Goal: Ask a question: Seek information or help from site administrators or community

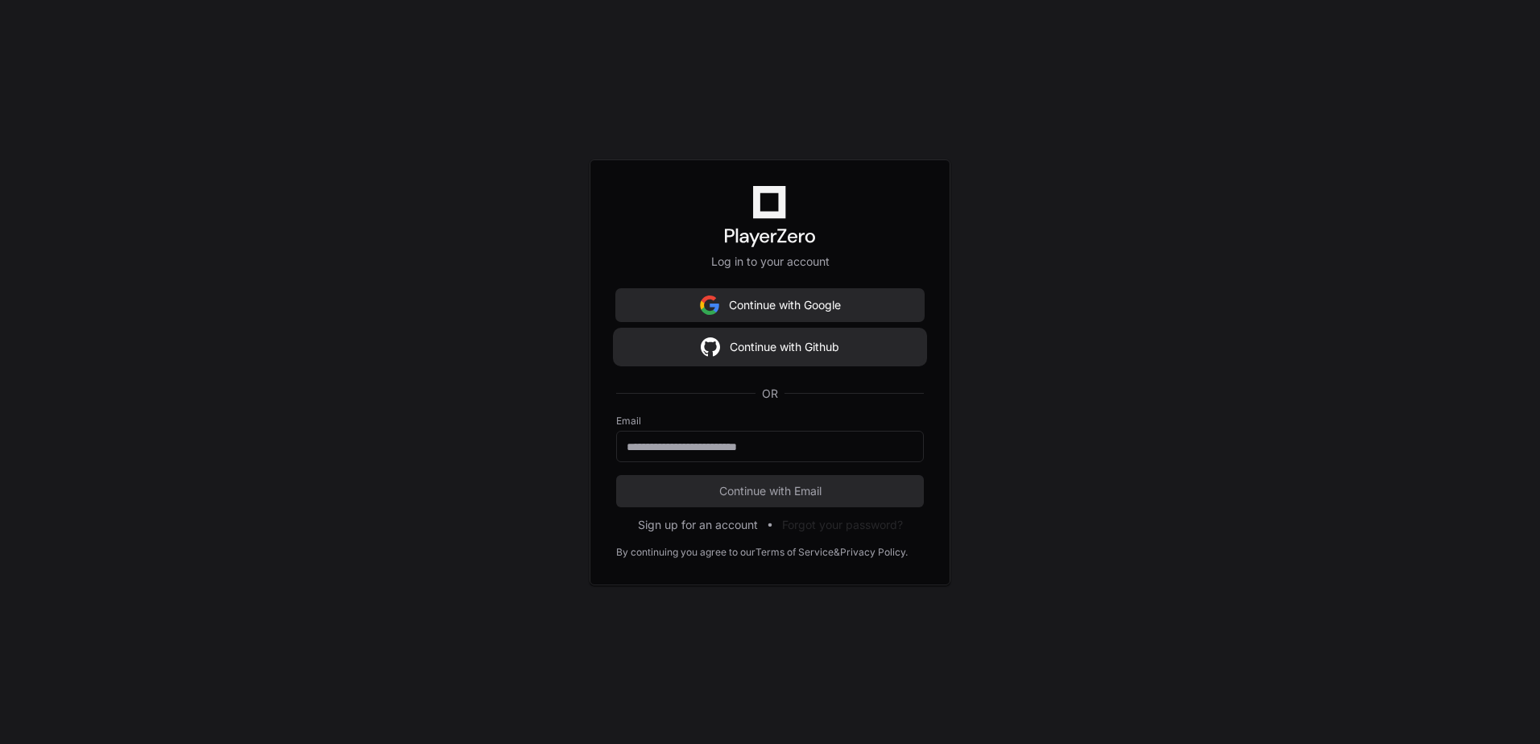
click at [800, 349] on button "Continue with Github" at bounding box center [770, 347] width 308 height 32
click at [773, 445] on input "email" at bounding box center [769, 447] width 287 height 16
type input "**********"
click at [616, 475] on button "Continue with Email" at bounding box center [770, 491] width 308 height 32
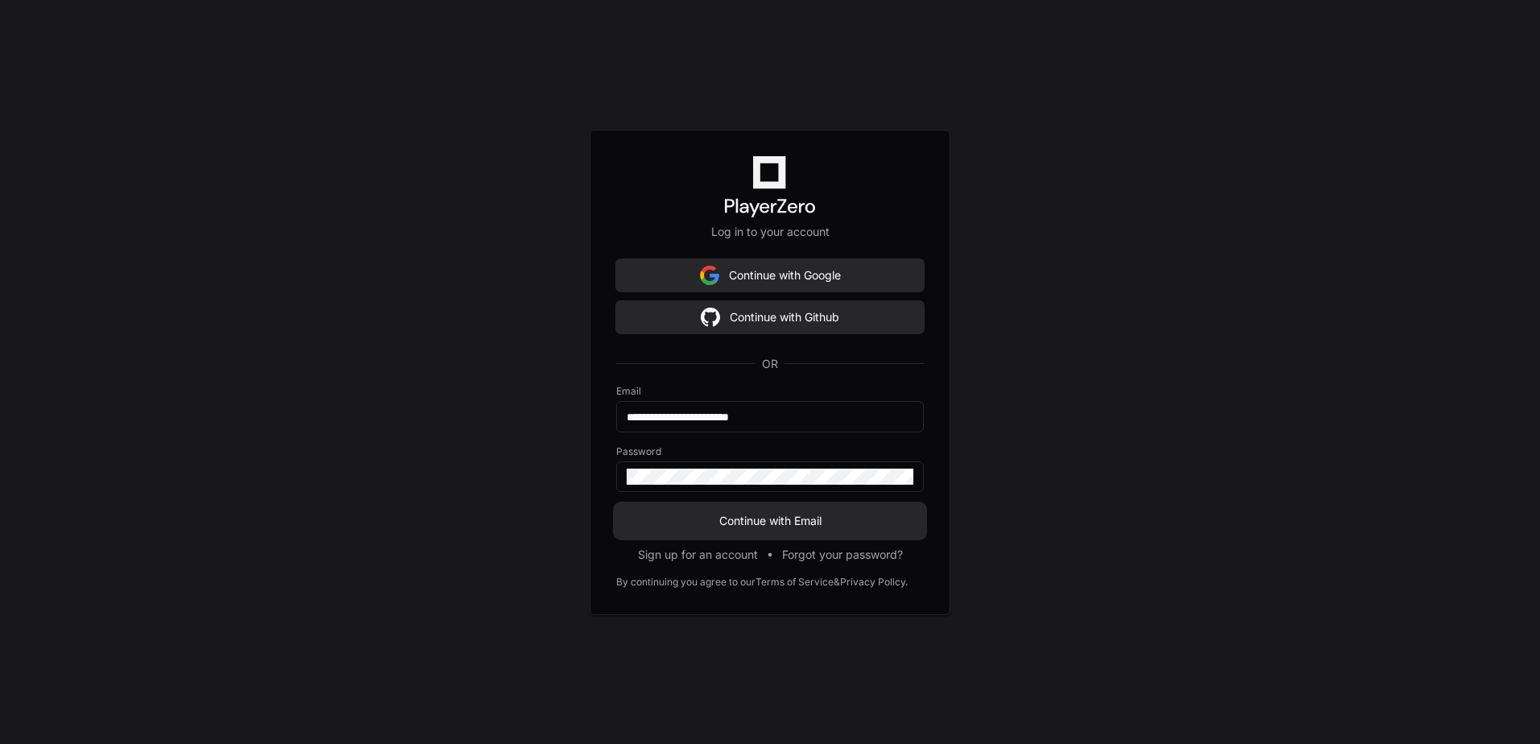
click at [836, 486] on div at bounding box center [770, 476] width 308 height 31
click at [616, 505] on button "Continue with Email" at bounding box center [770, 521] width 308 height 32
click at [627, 455] on div "Password" at bounding box center [770, 468] width 308 height 47
click at [616, 505] on button "Continue with Email" at bounding box center [770, 521] width 308 height 32
click at [742, 515] on span "Continue with Email" at bounding box center [770, 521] width 308 height 16
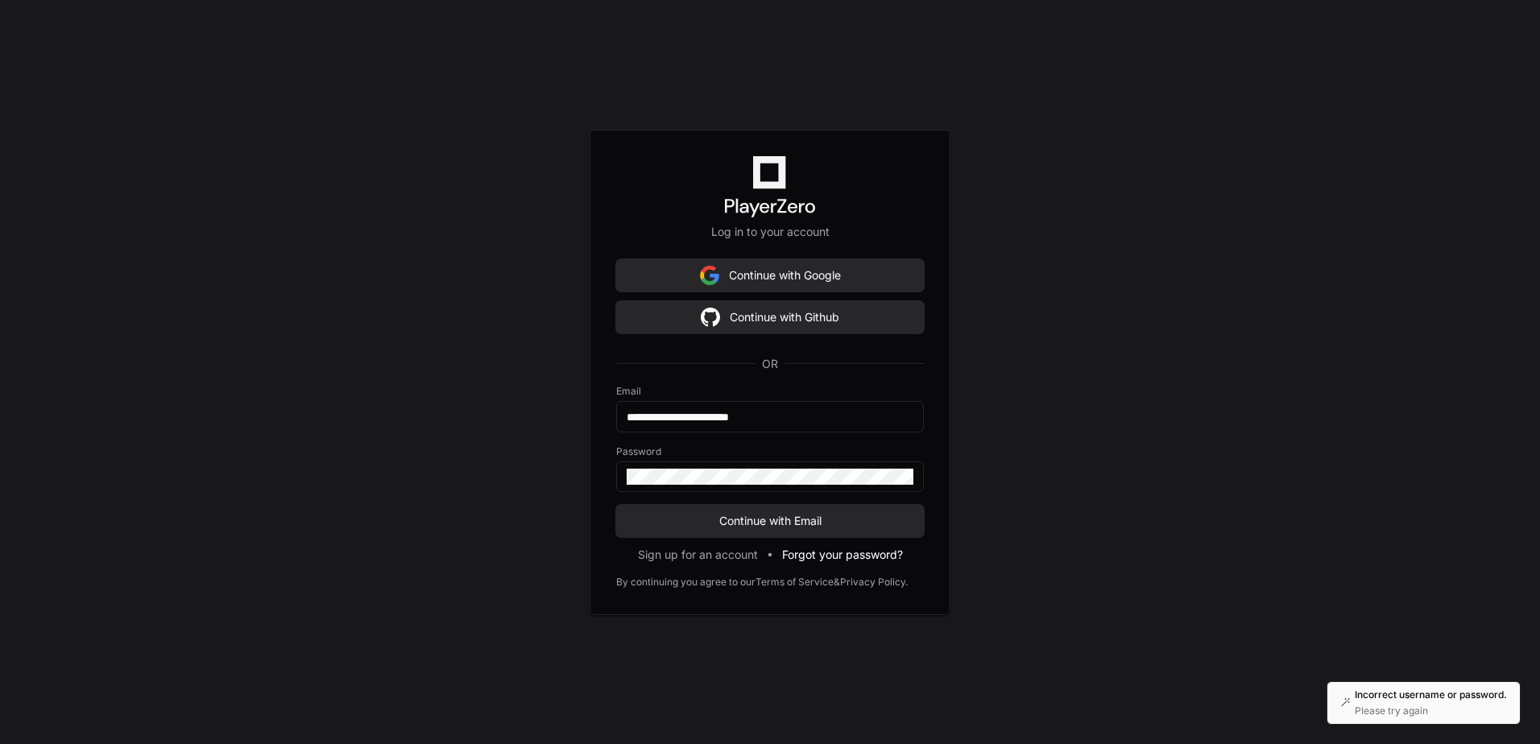
click at [819, 556] on button "Forgot your password?" at bounding box center [842, 555] width 121 height 16
click at [831, 556] on button "Forgot your password?" at bounding box center [842, 555] width 121 height 16
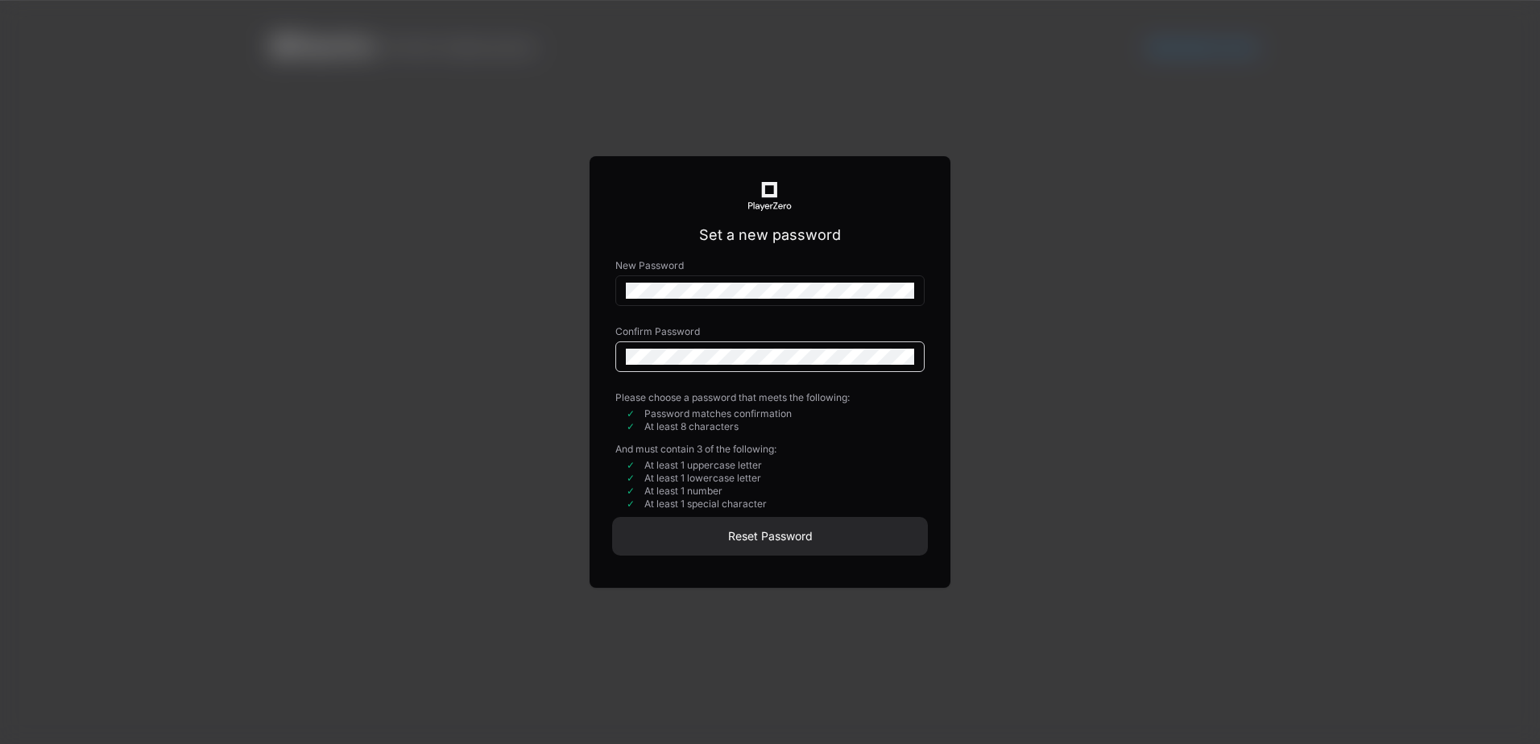
click at [774, 531] on span "Reset Password" at bounding box center [769, 536] width 309 height 16
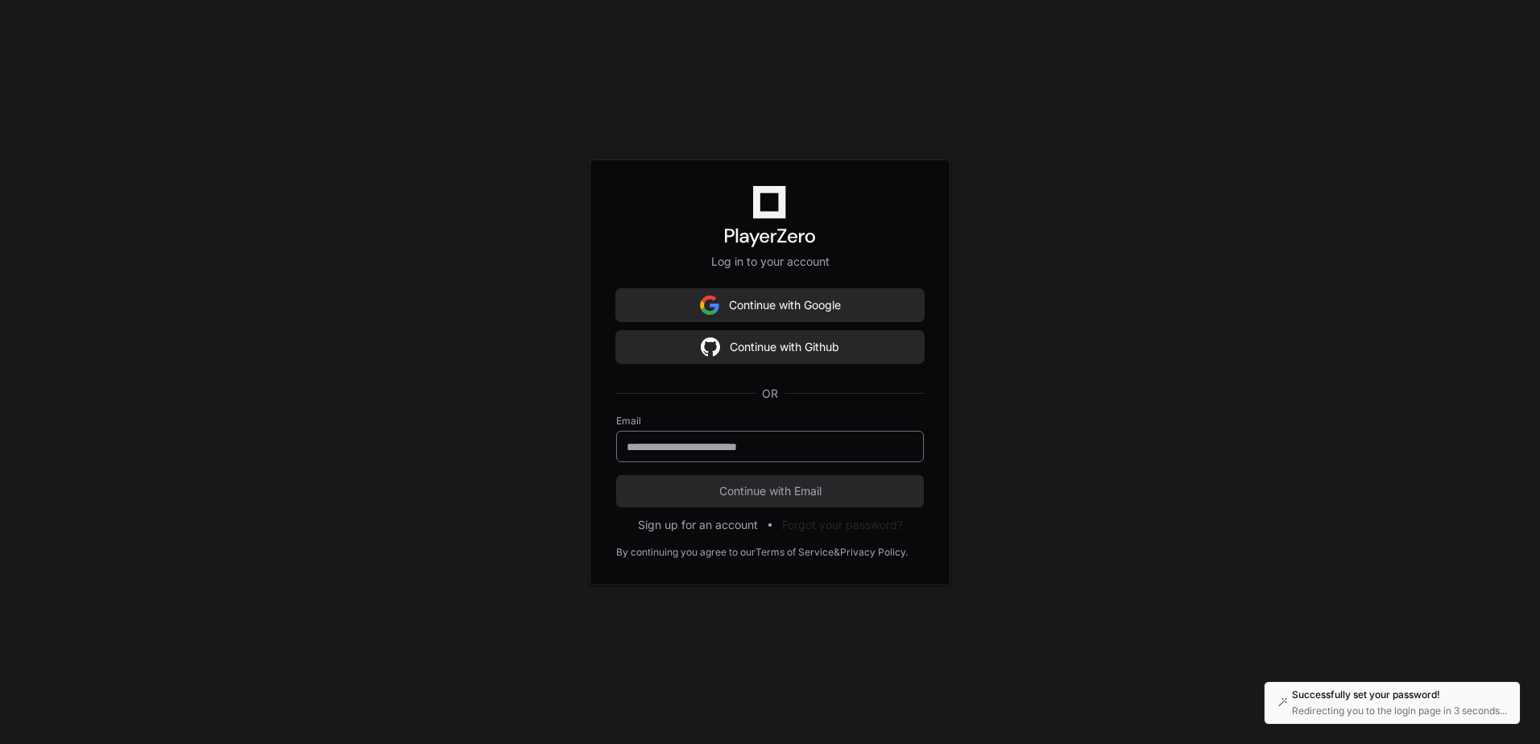
click at [746, 444] on input "email" at bounding box center [769, 447] width 287 height 16
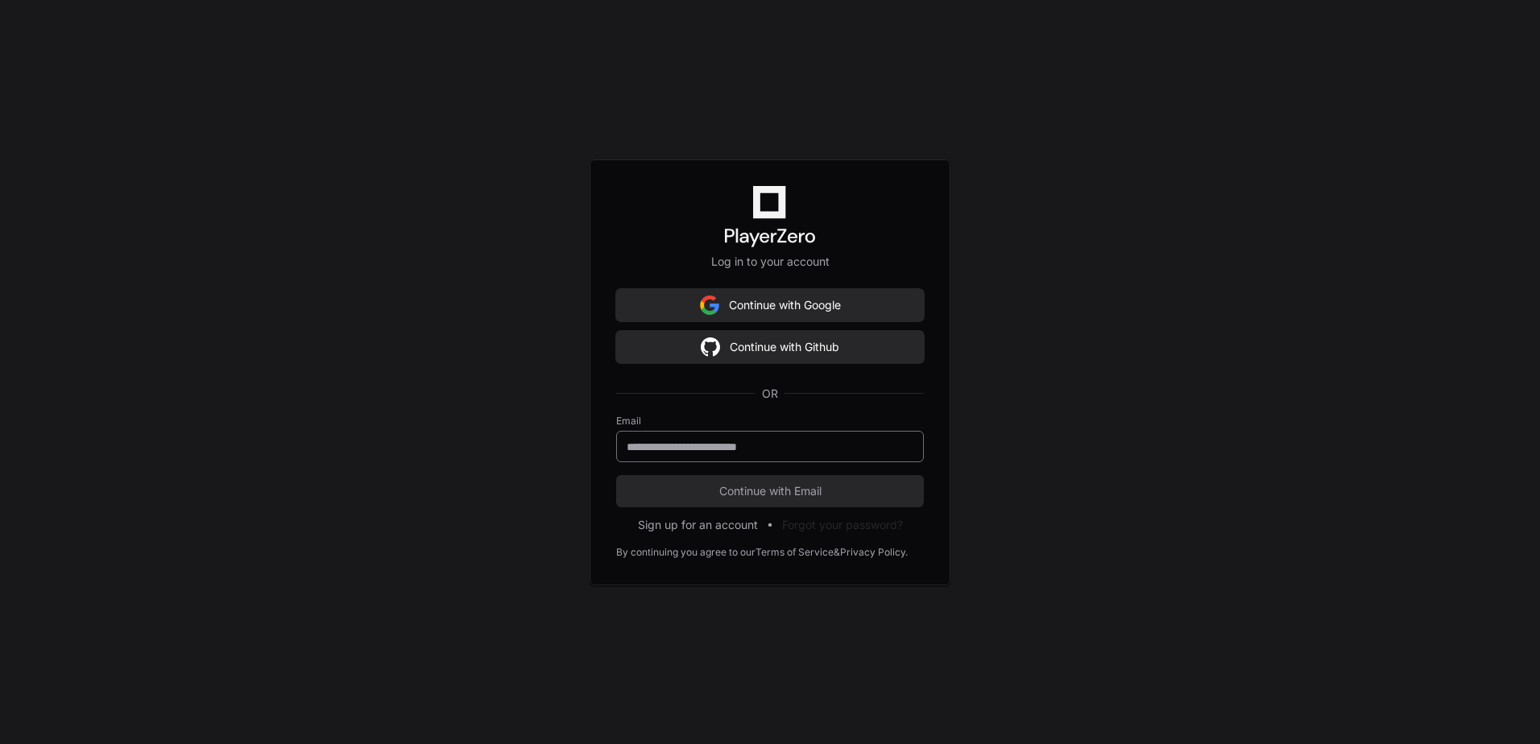
click at [735, 450] on input "email" at bounding box center [769, 447] width 287 height 16
type input "**********"
click at [616, 475] on button "Continue with Email" at bounding box center [770, 491] width 308 height 32
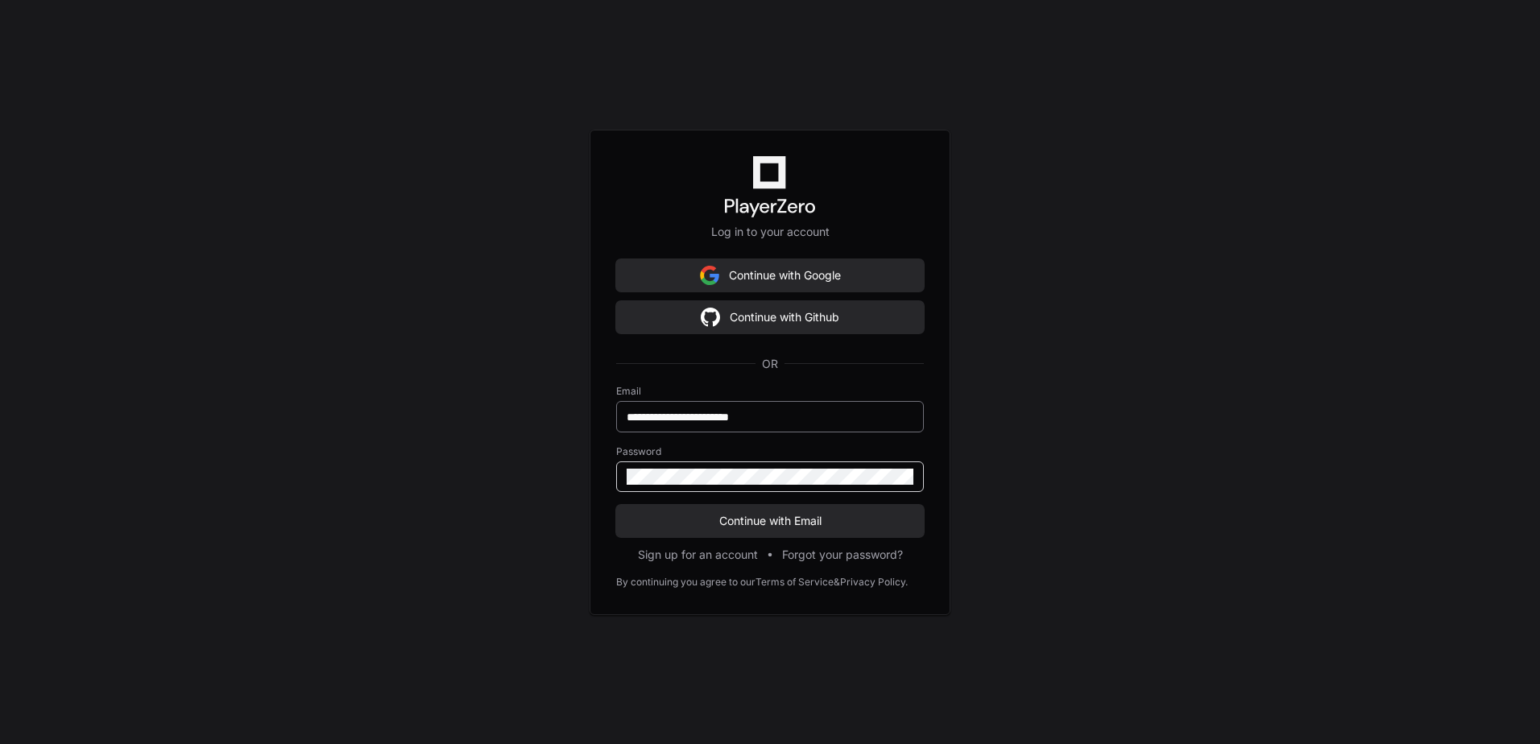
click at [616, 505] on button "Continue with Email" at bounding box center [770, 521] width 308 height 32
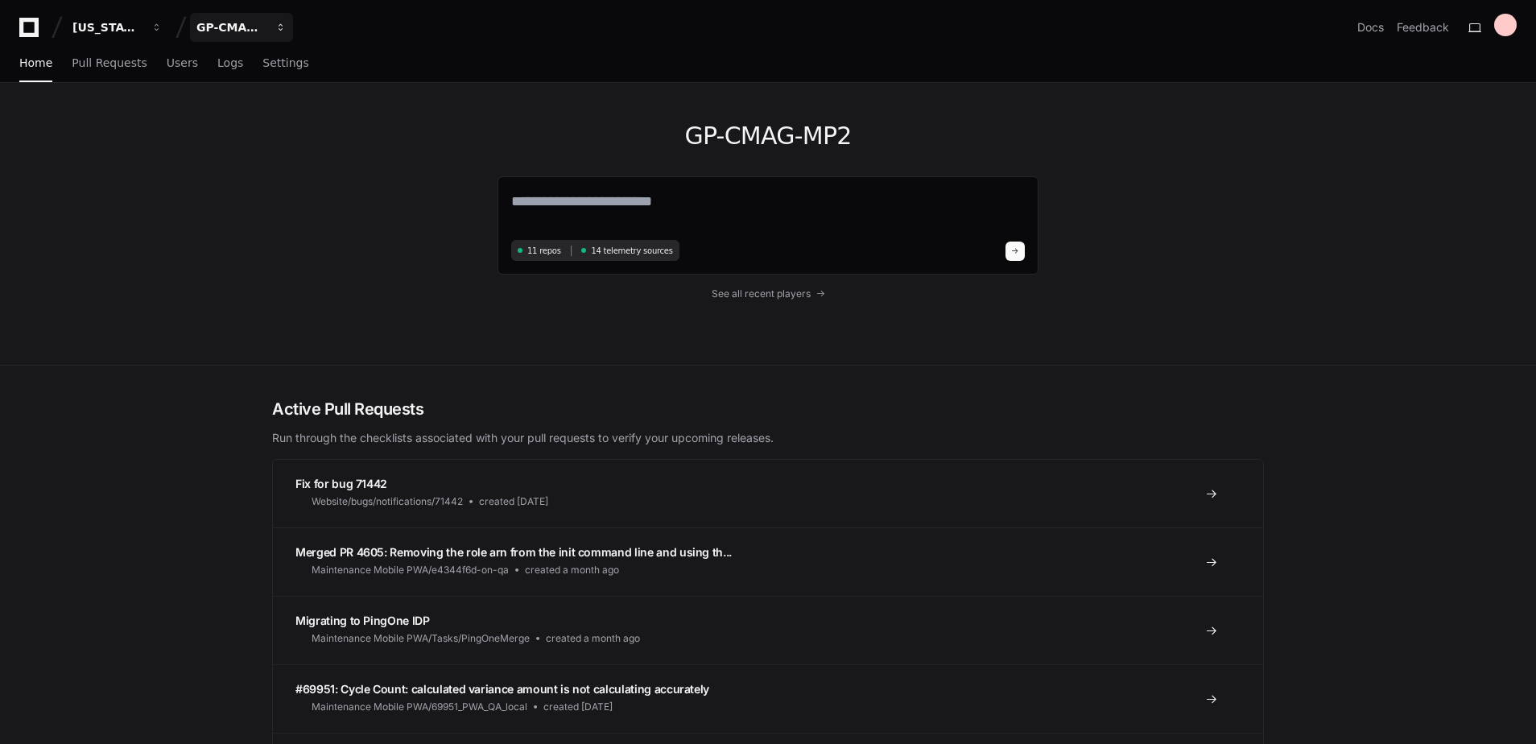
click at [249, 19] on button "GP-CMAG-MP2" at bounding box center [241, 27] width 103 height 29
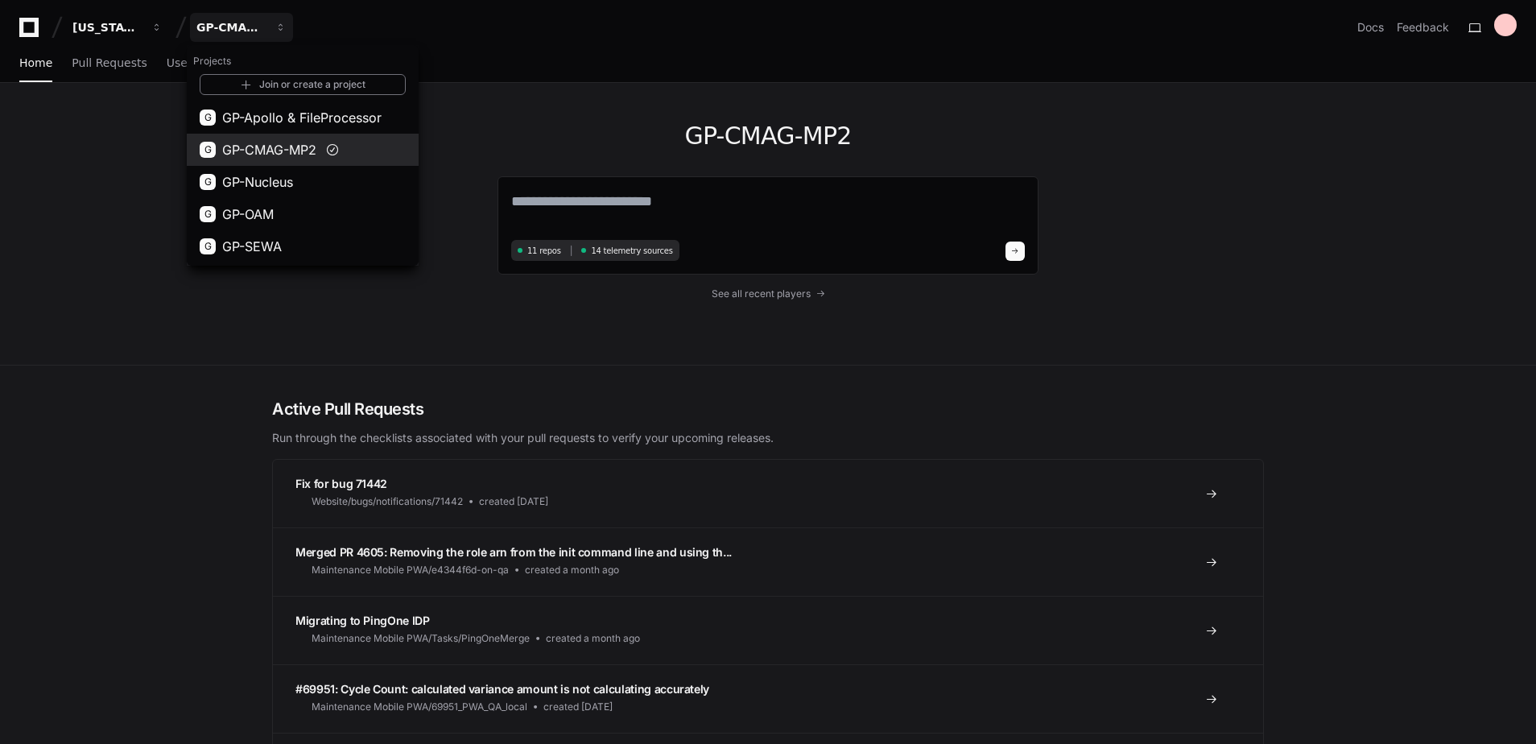
click at [281, 150] on span "GP-CMAG-MP2" at bounding box center [269, 149] width 94 height 19
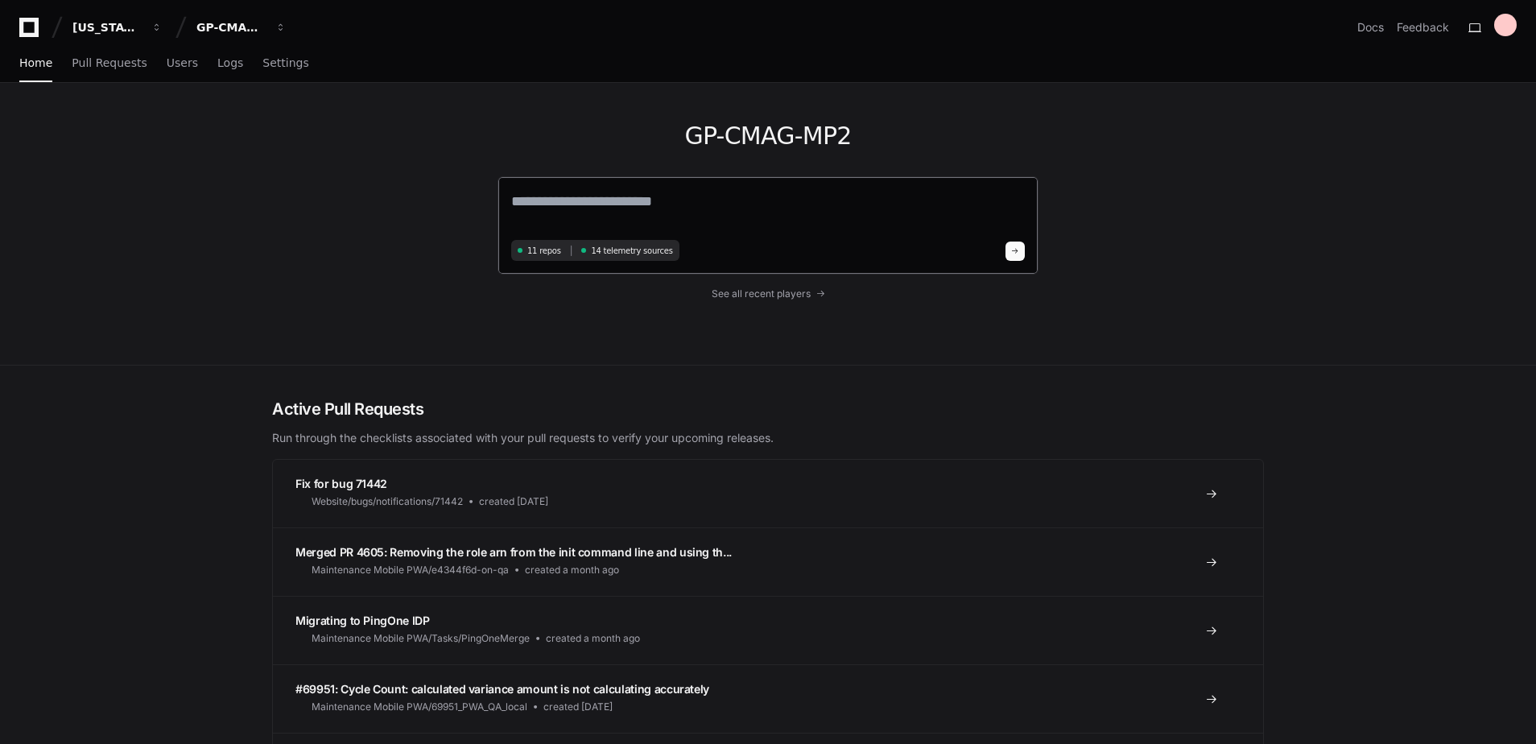
click at [583, 200] on textarea at bounding box center [768, 212] width 514 height 45
type textarea "**********"
click at [1005, 251] on div "11 repos 14 telemetry sources" at bounding box center [768, 248] width 514 height 21
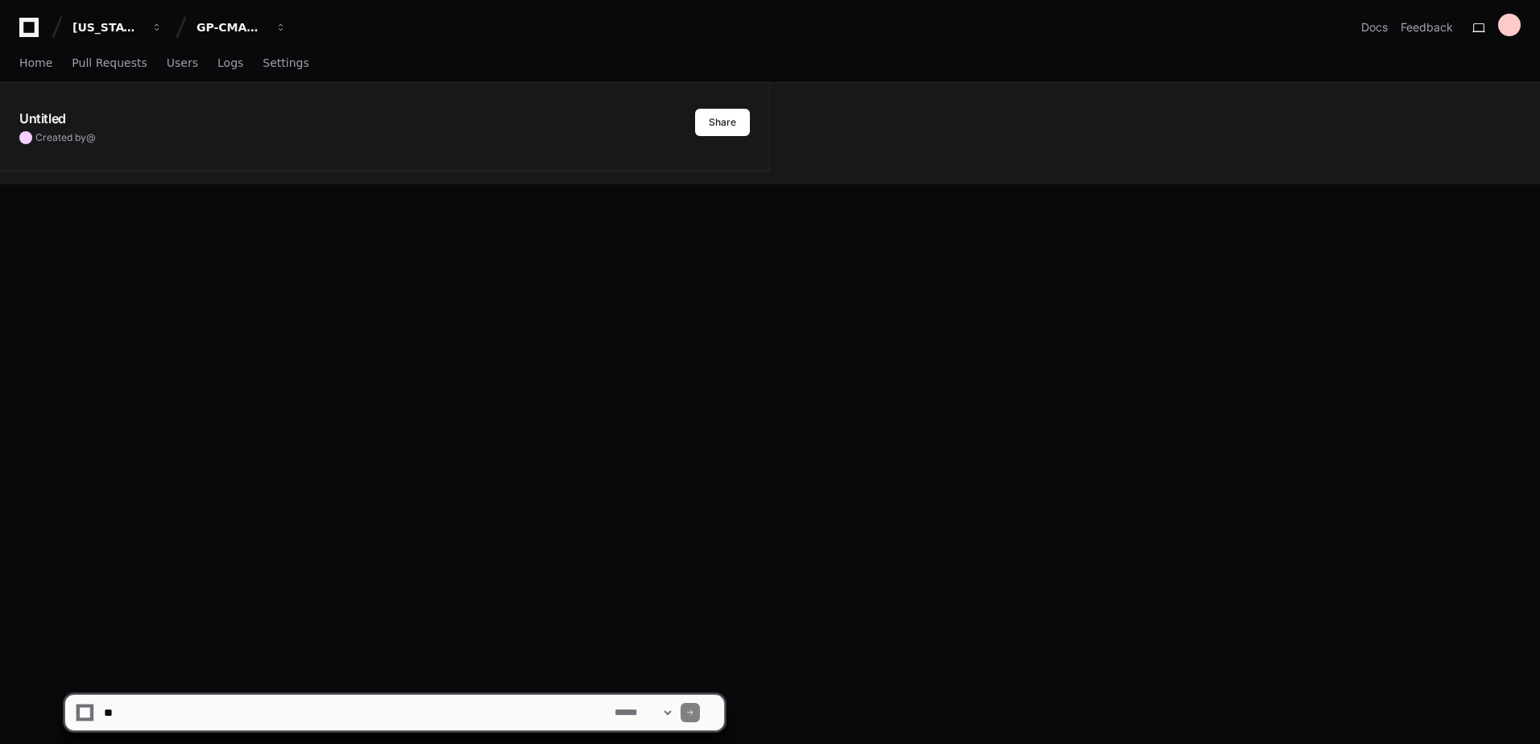
click at [1022, 255] on div "**********" at bounding box center [770, 372] width 1540 height 744
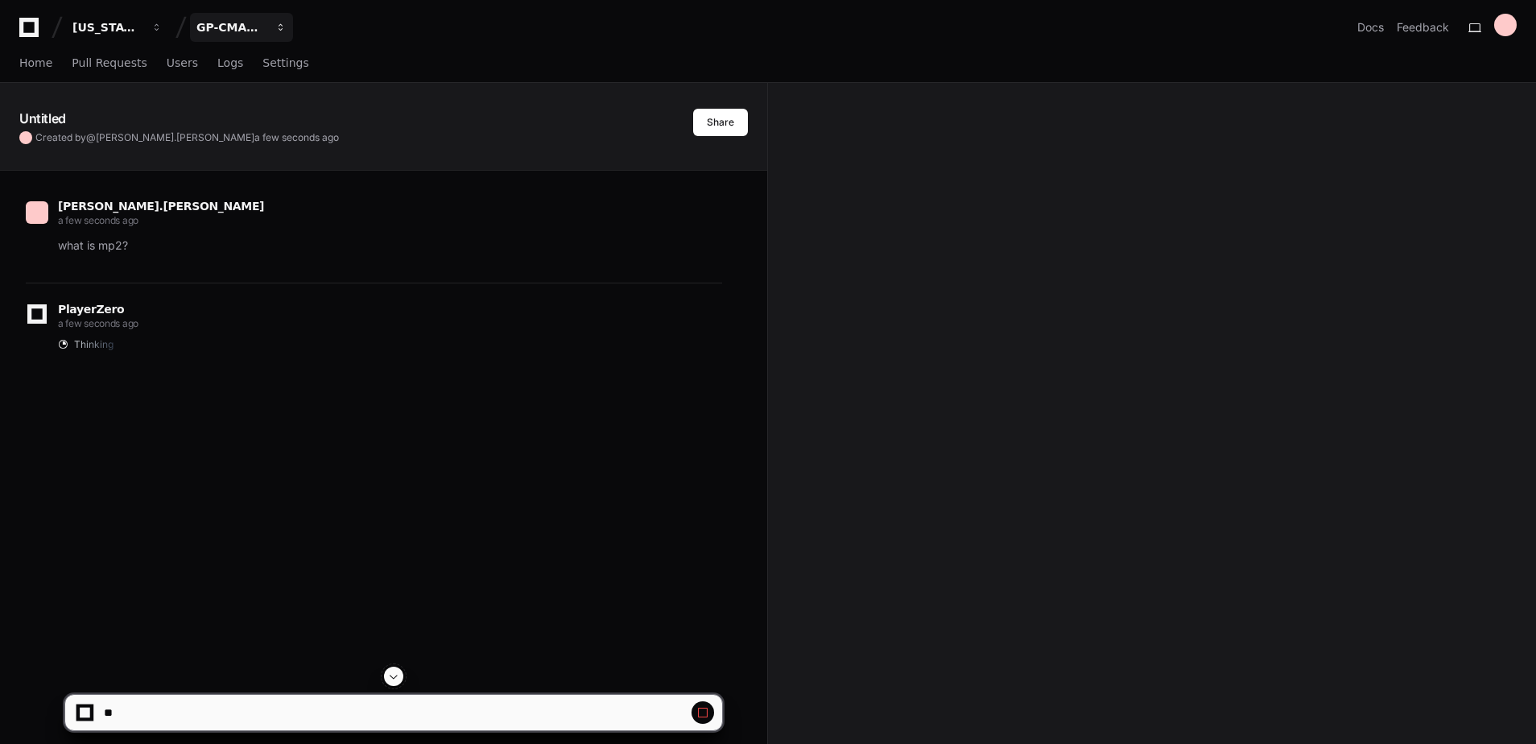
click at [142, 27] on div "GP-CMAG-MP2" at bounding box center [106, 27] width 69 height 16
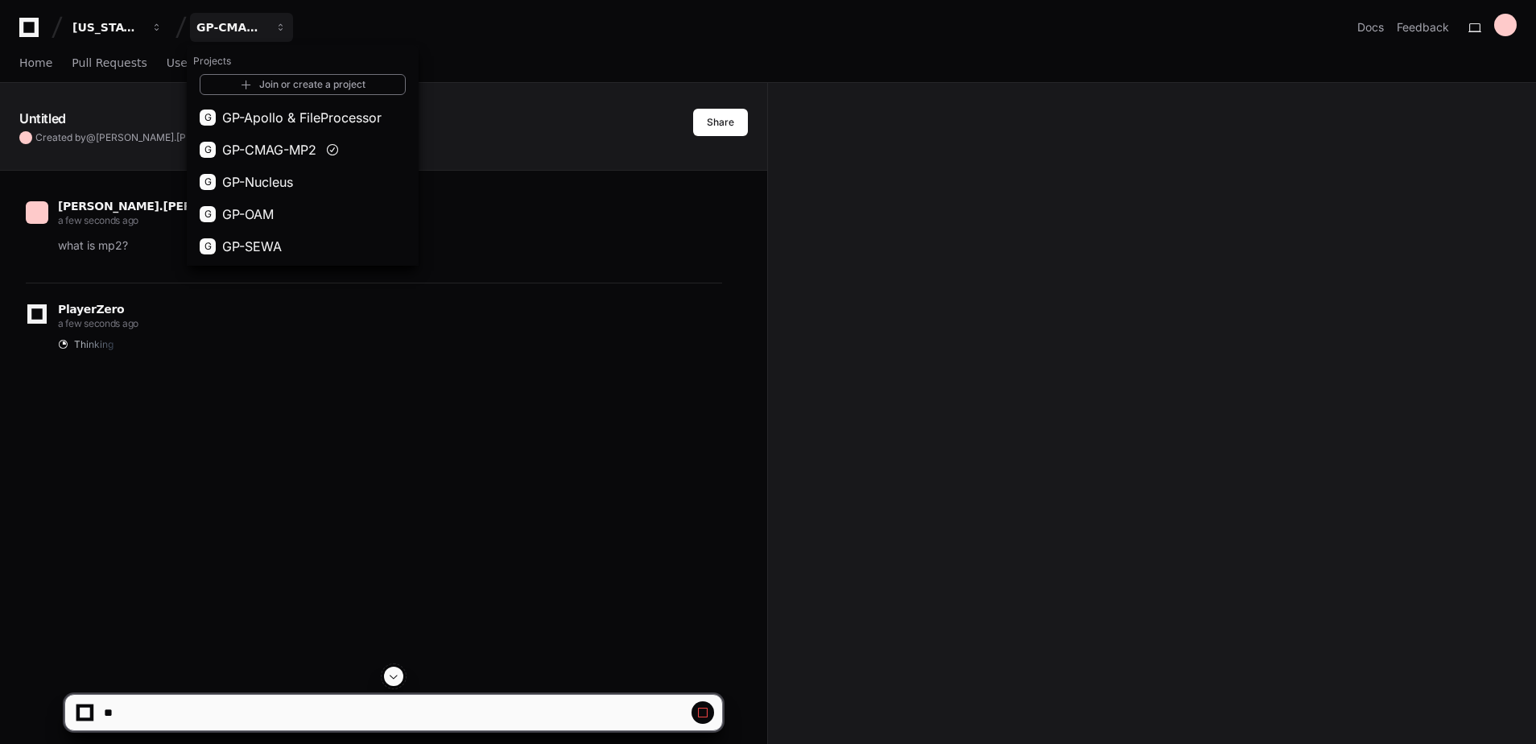
click at [304, 652] on div "mohammed.asgar a few seconds ago what is mp2? PlayerZero a few seconds ago Thin…" at bounding box center [383, 543] width 729 height 744
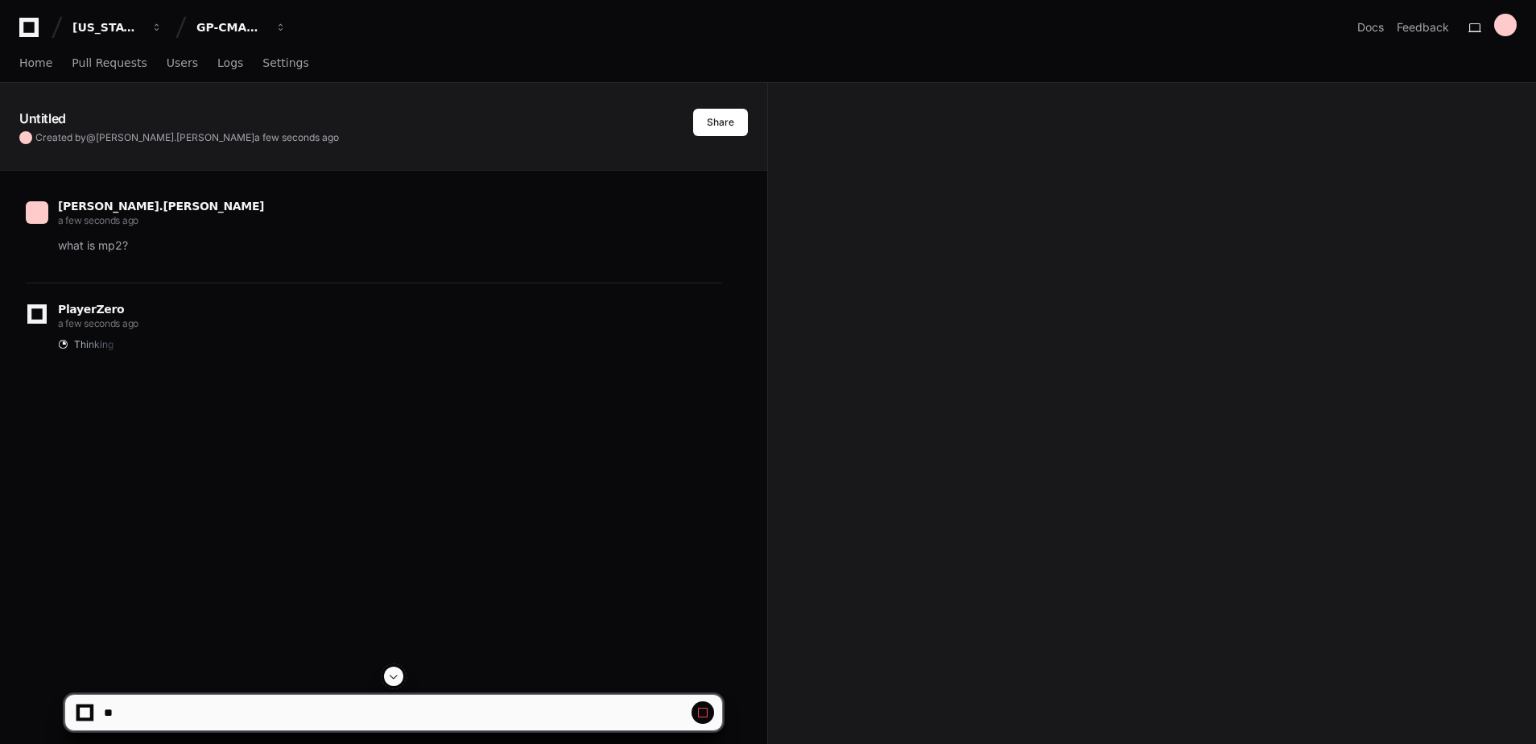
click at [391, 684] on button at bounding box center [393, 676] width 19 height 19
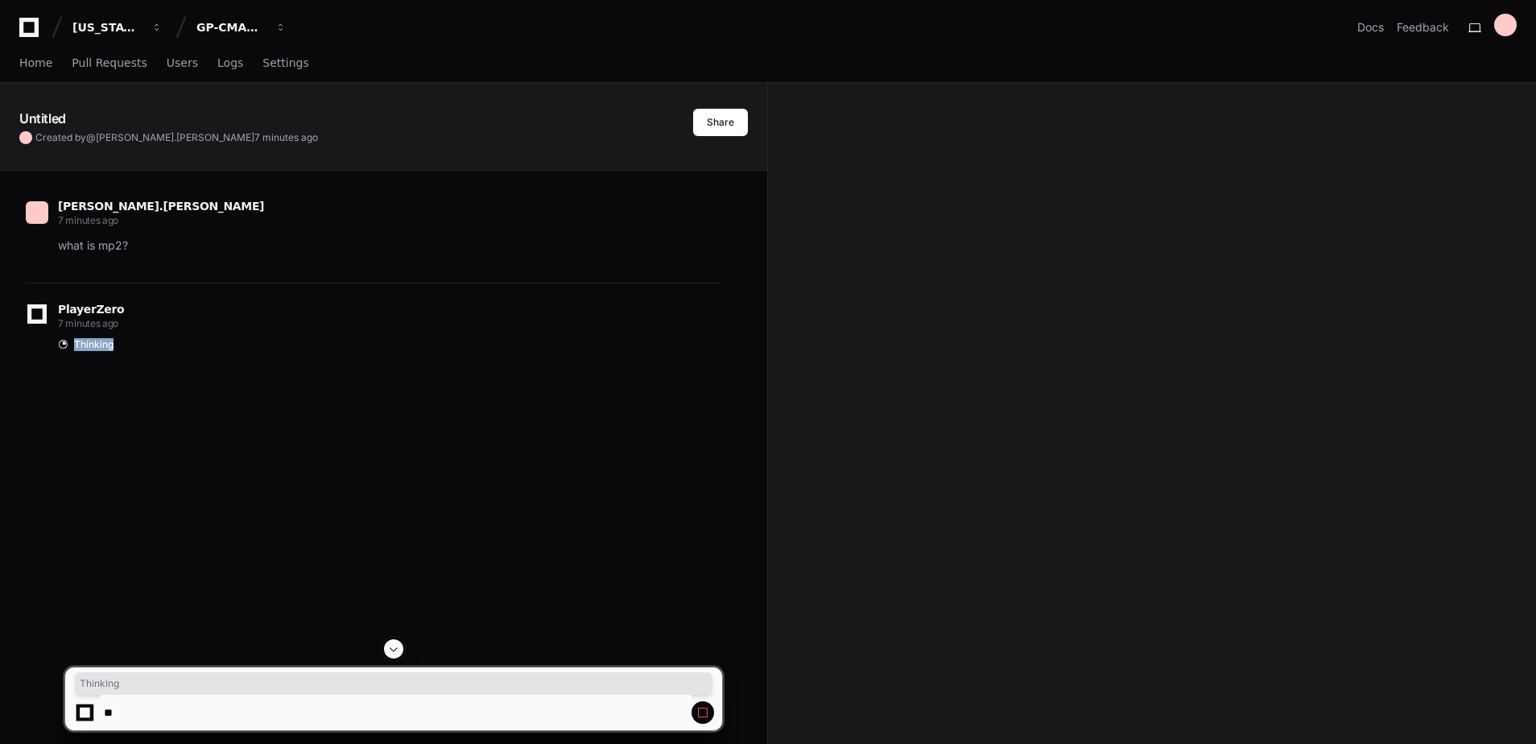
drag, startPoint x: 64, startPoint y: 345, endPoint x: 159, endPoint y: 343, distance: 95.8
click at [159, 343] on div "Thinking" at bounding box center [390, 344] width 664 height 13
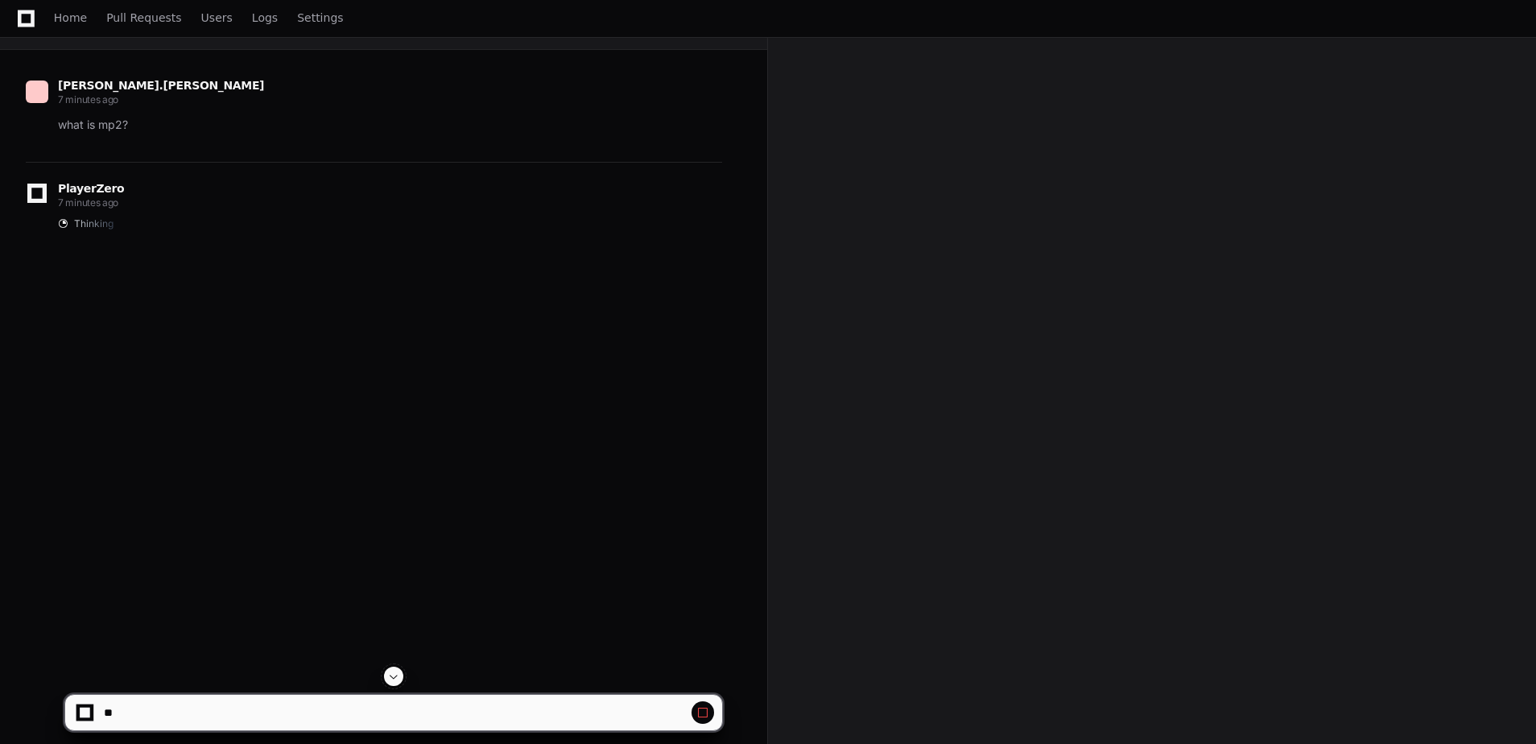
scroll to position [262, 0]
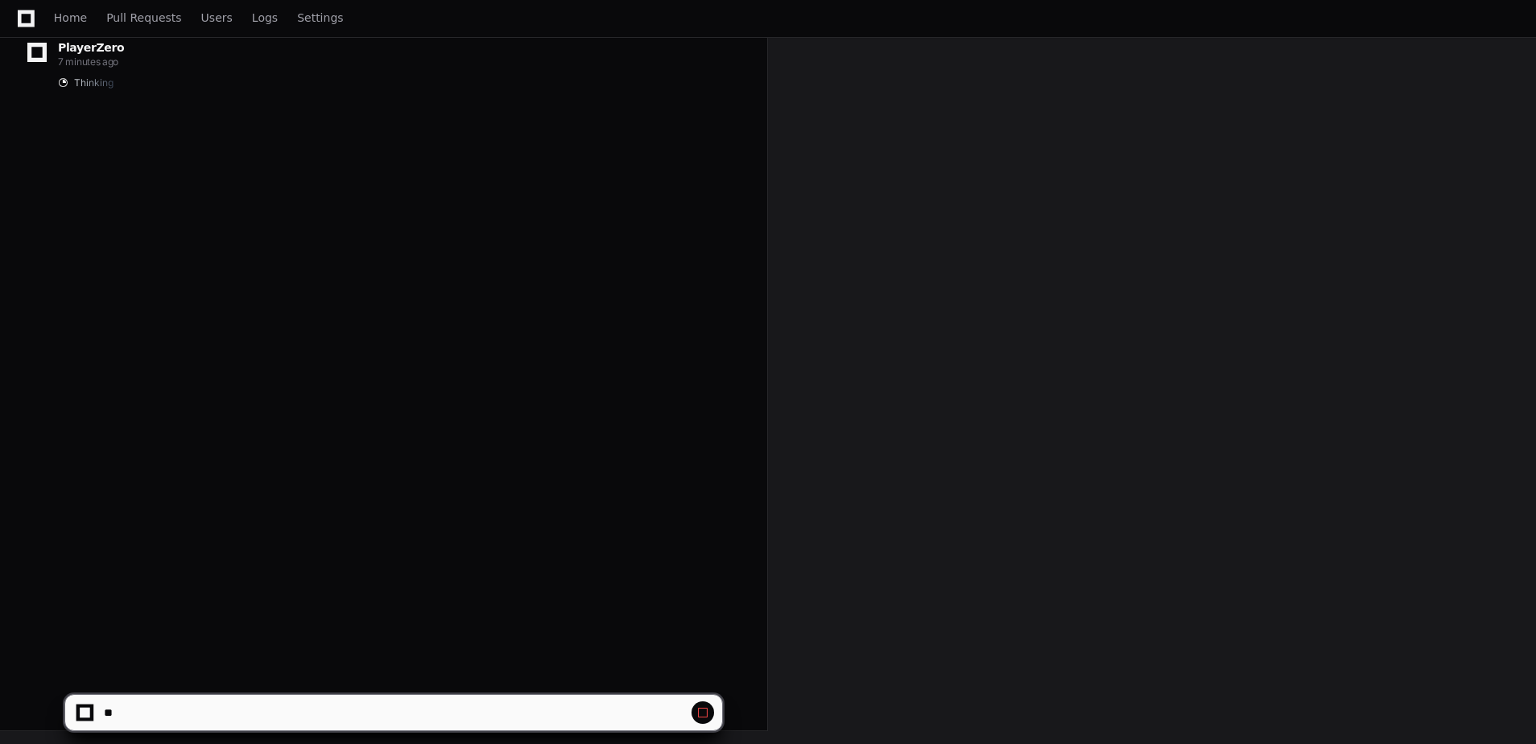
click at [704, 714] on span at bounding box center [703, 712] width 13 height 13
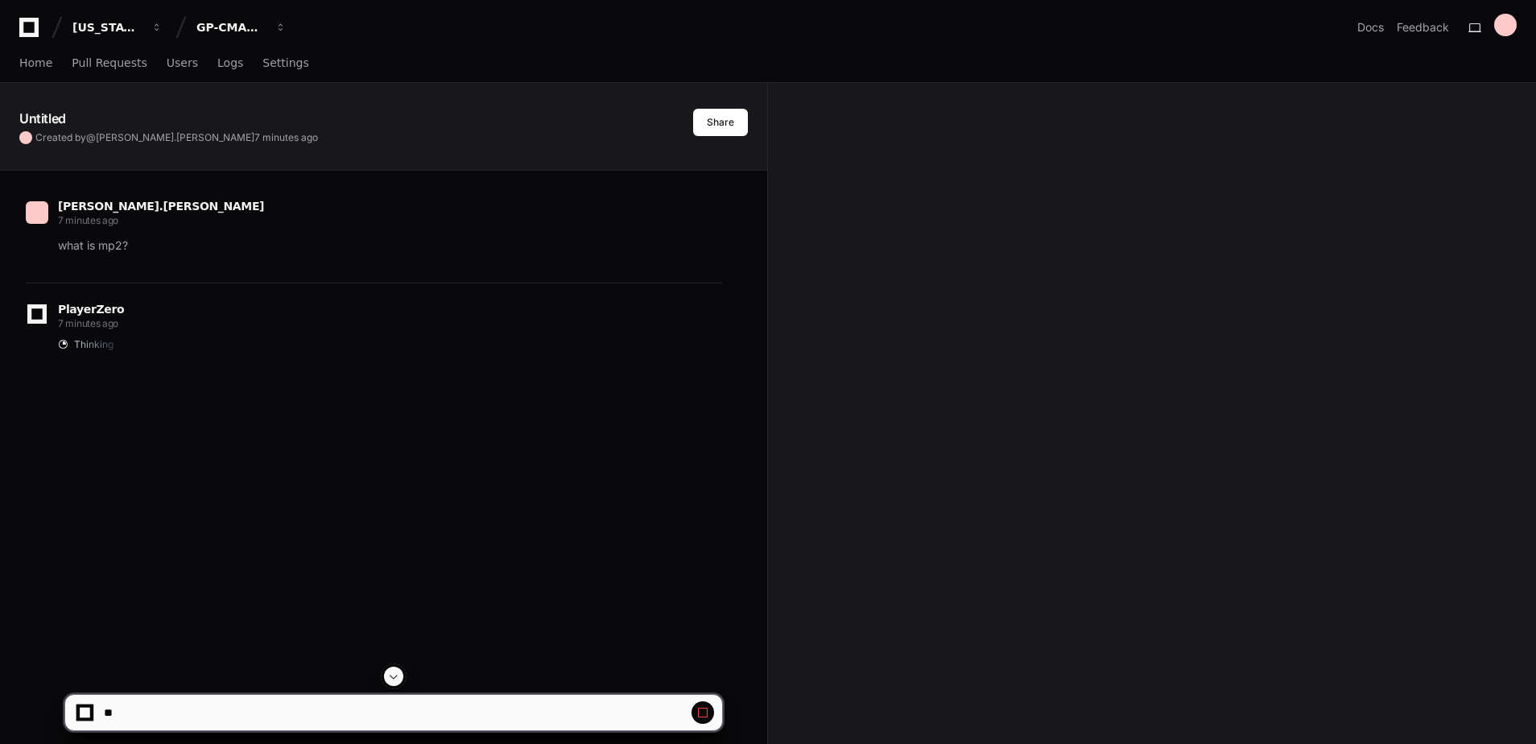
click at [89, 711] on div at bounding box center [85, 713] width 10 height 10
click at [709, 714] on button at bounding box center [703, 712] width 23 height 23
click at [1374, 28] on link "Docs" at bounding box center [1371, 27] width 27 height 16
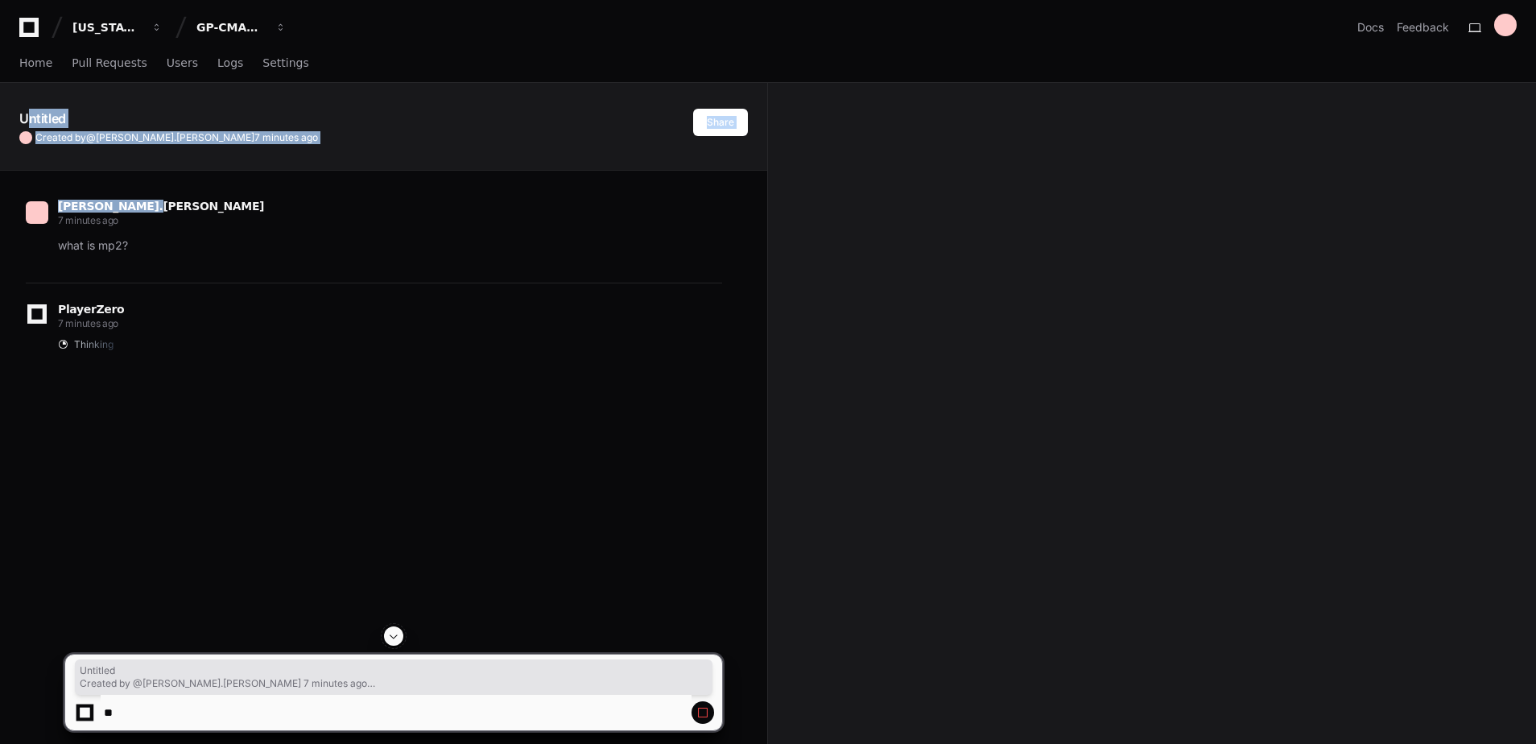
drag, startPoint x: 15, startPoint y: 112, endPoint x: 289, endPoint y: 151, distance: 276.6
click at [289, 151] on div "Untitled Created by @ [PERSON_NAME].[PERSON_NAME] 7 minutes ago [PERSON_NAME].[…" at bounding box center [384, 538] width 768 height 910
drag, startPoint x: 289, startPoint y: 151, endPoint x: 258, endPoint y: 60, distance: 96.8
click at [263, 60] on span "Settings" at bounding box center [286, 63] width 46 height 10
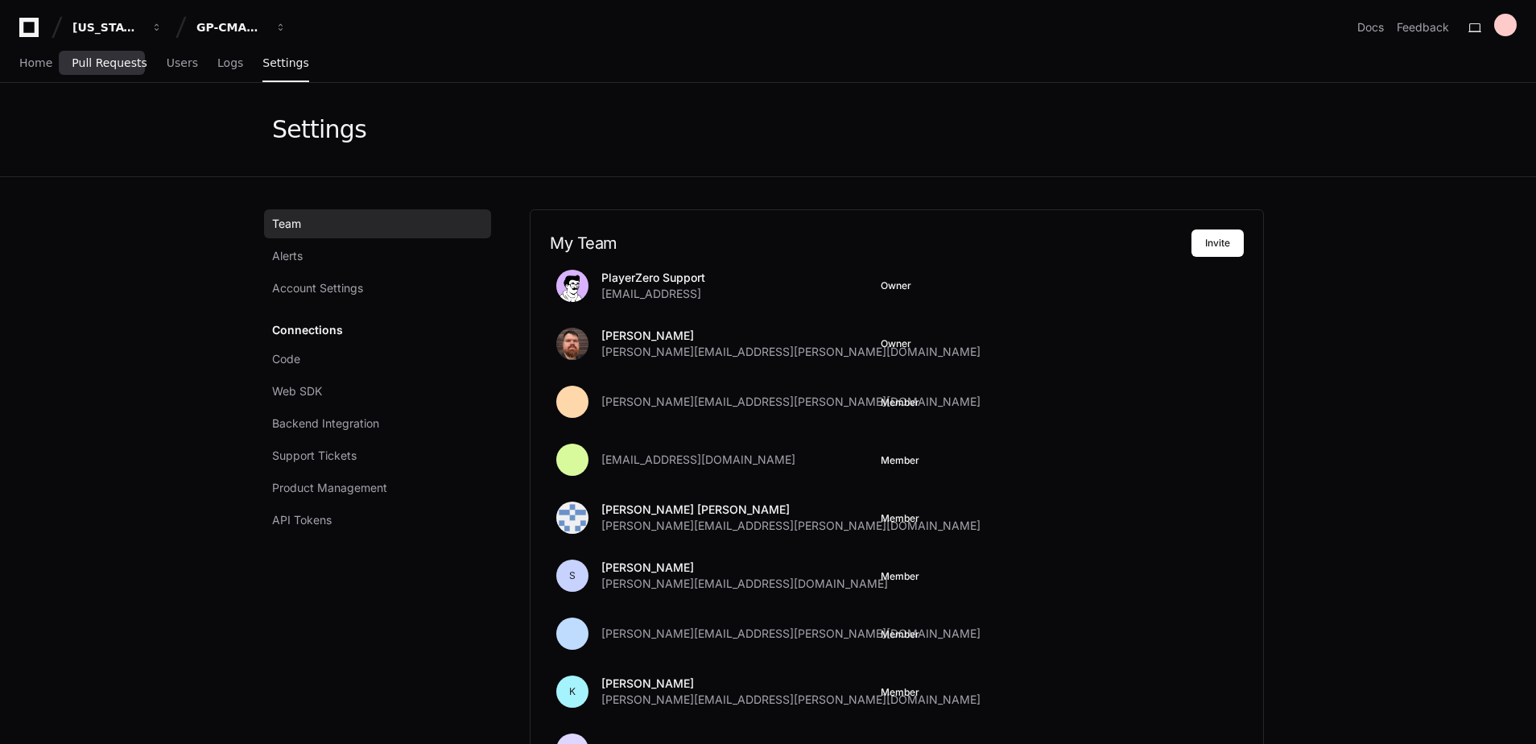
click at [117, 63] on span "Pull Requests" at bounding box center [109, 63] width 75 height 10
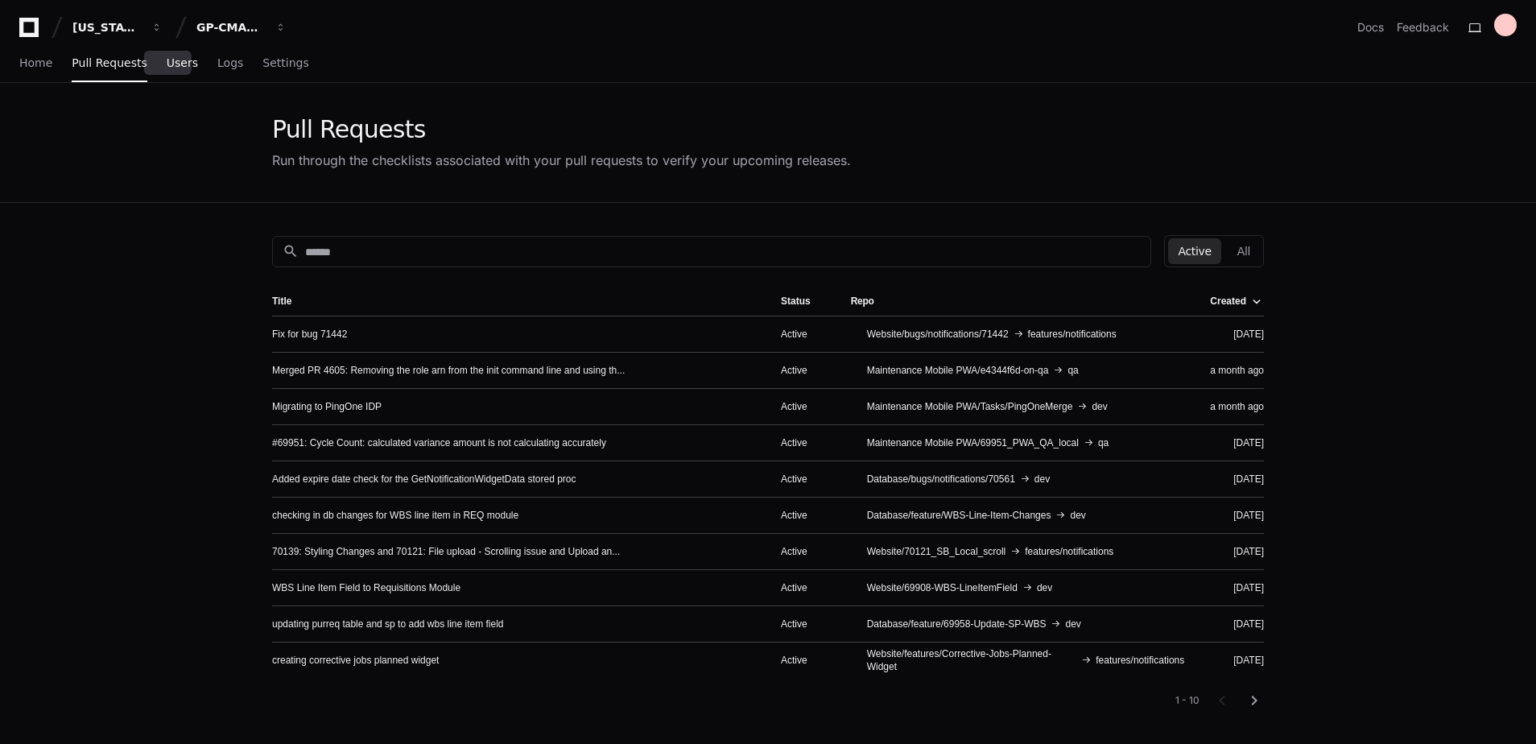
click at [167, 64] on span "Users" at bounding box center [182, 63] width 31 height 10
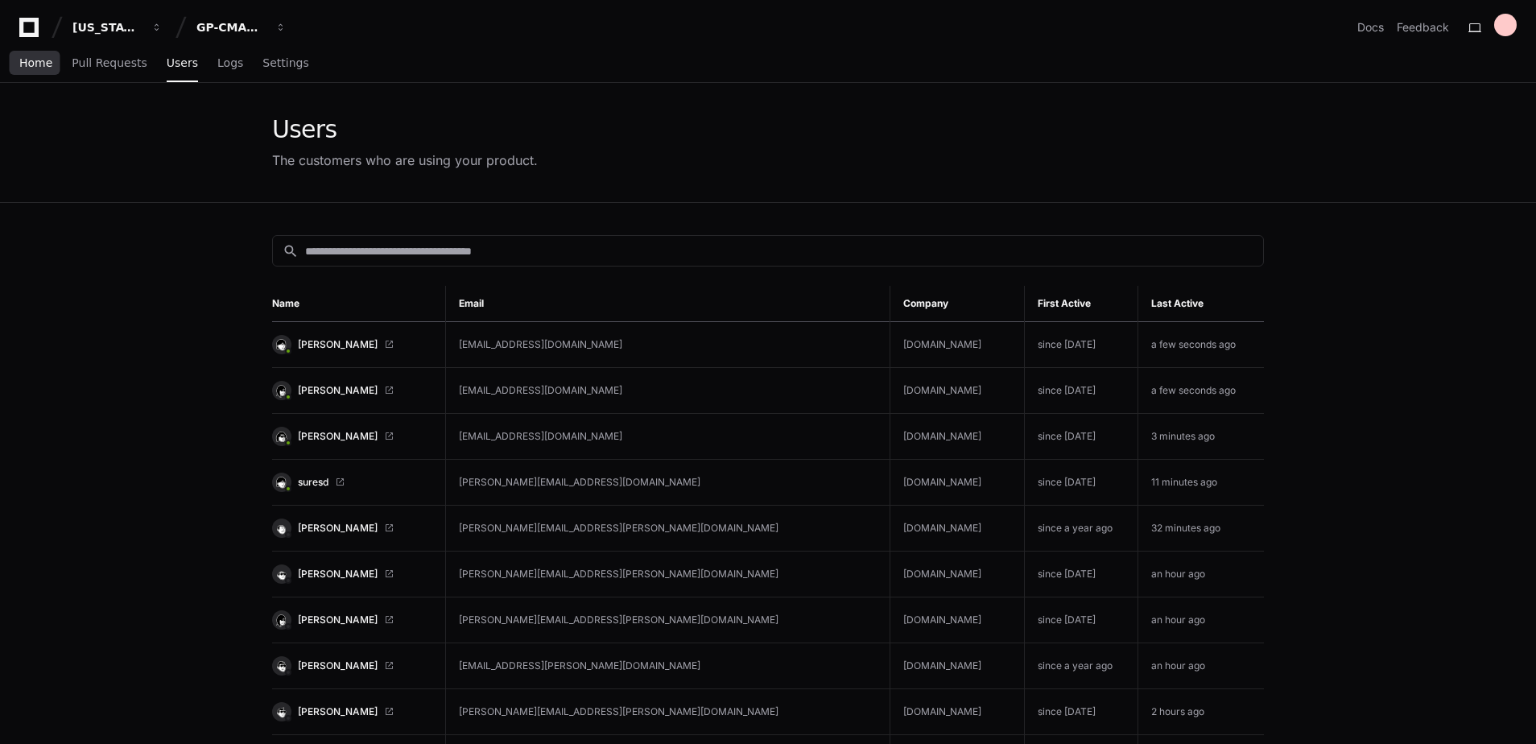
click at [37, 59] on span "Home" at bounding box center [35, 63] width 33 height 10
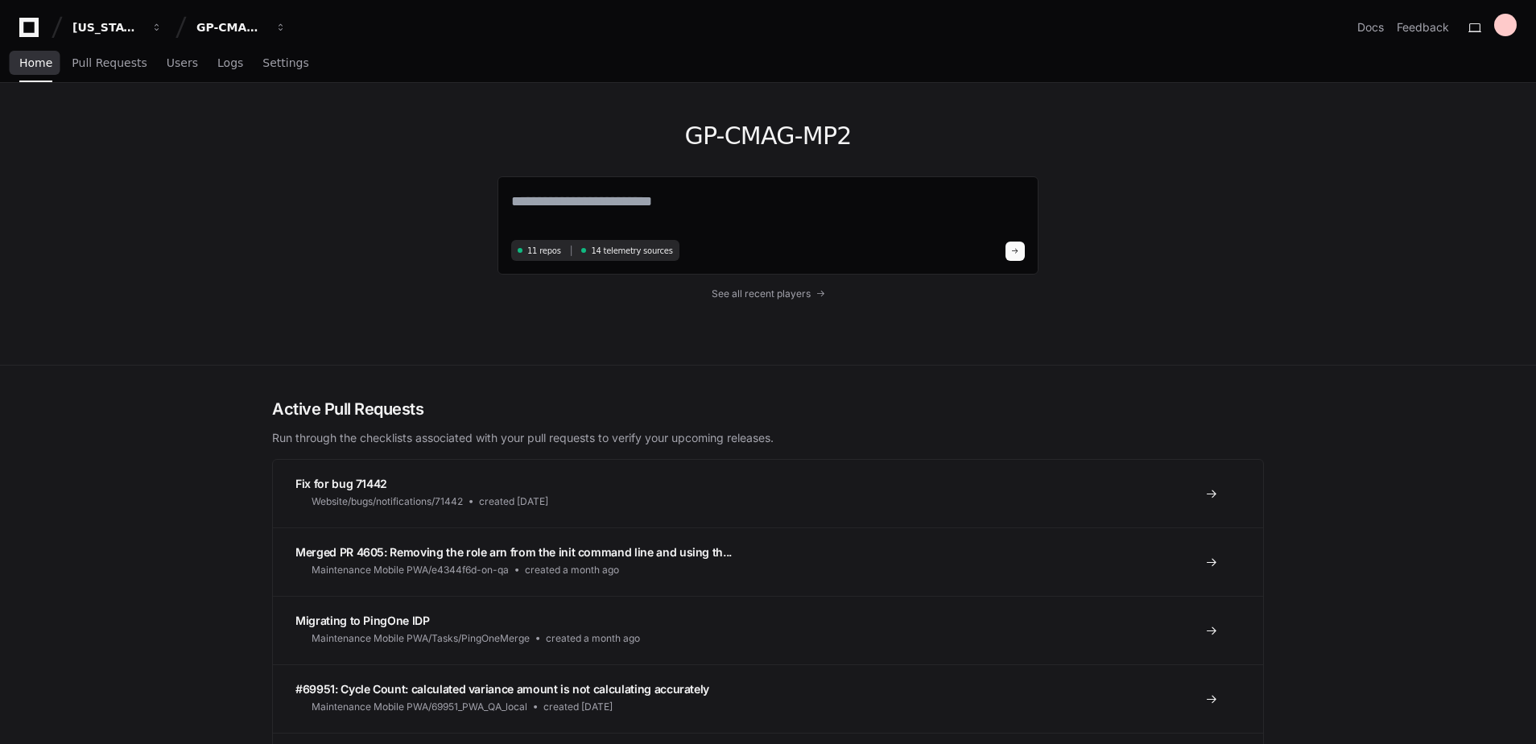
click at [23, 53] on link "Home" at bounding box center [35, 63] width 33 height 37
click at [32, 66] on span "Home" at bounding box center [35, 63] width 33 height 10
click at [75, 68] on span "Pull Requests" at bounding box center [109, 63] width 75 height 10
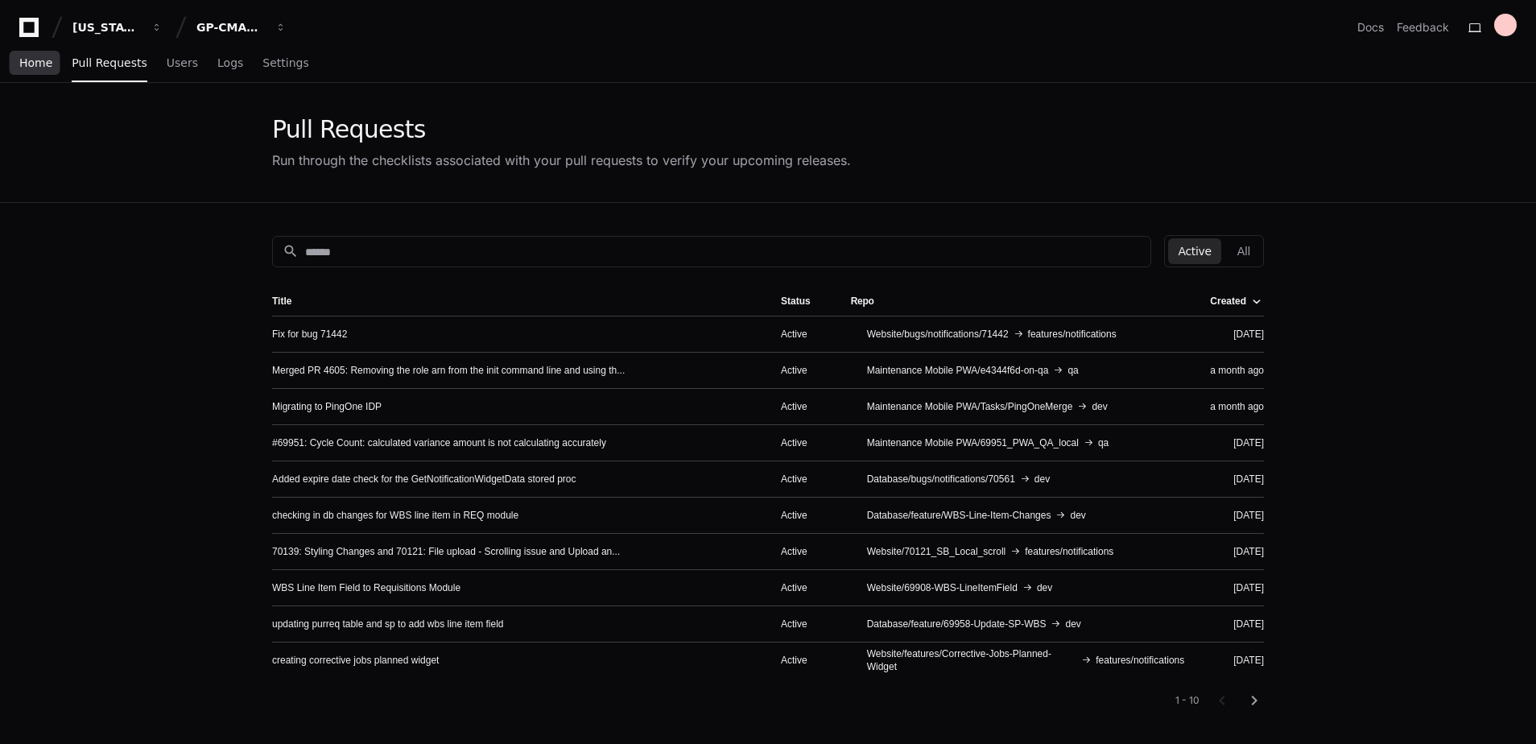
click at [37, 48] on link "Home" at bounding box center [35, 63] width 33 height 37
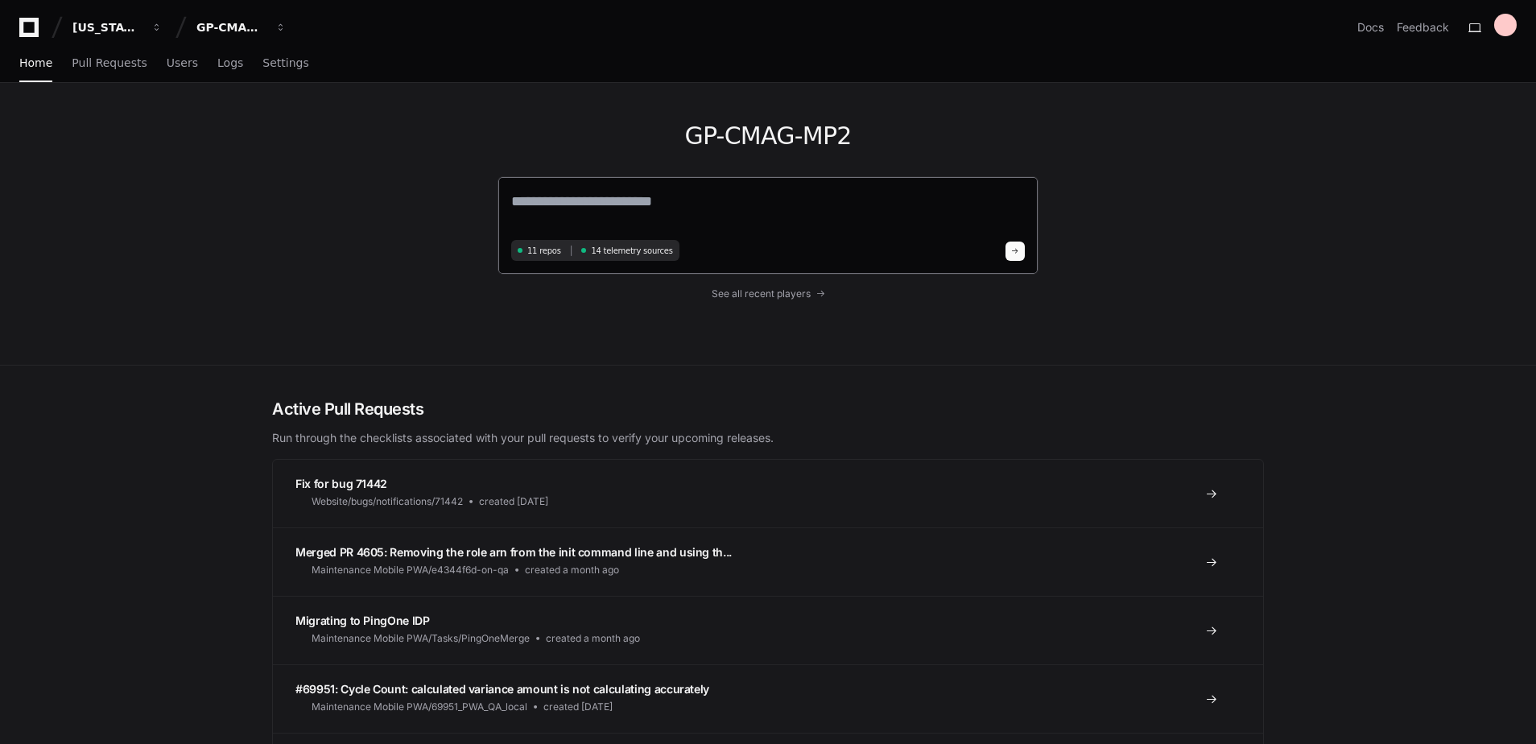
click at [652, 201] on textarea at bounding box center [768, 212] width 514 height 45
click at [549, 250] on span "11 repos" at bounding box center [544, 251] width 34 height 12
click at [763, 300] on span "See all recent players" at bounding box center [761, 293] width 99 height 13
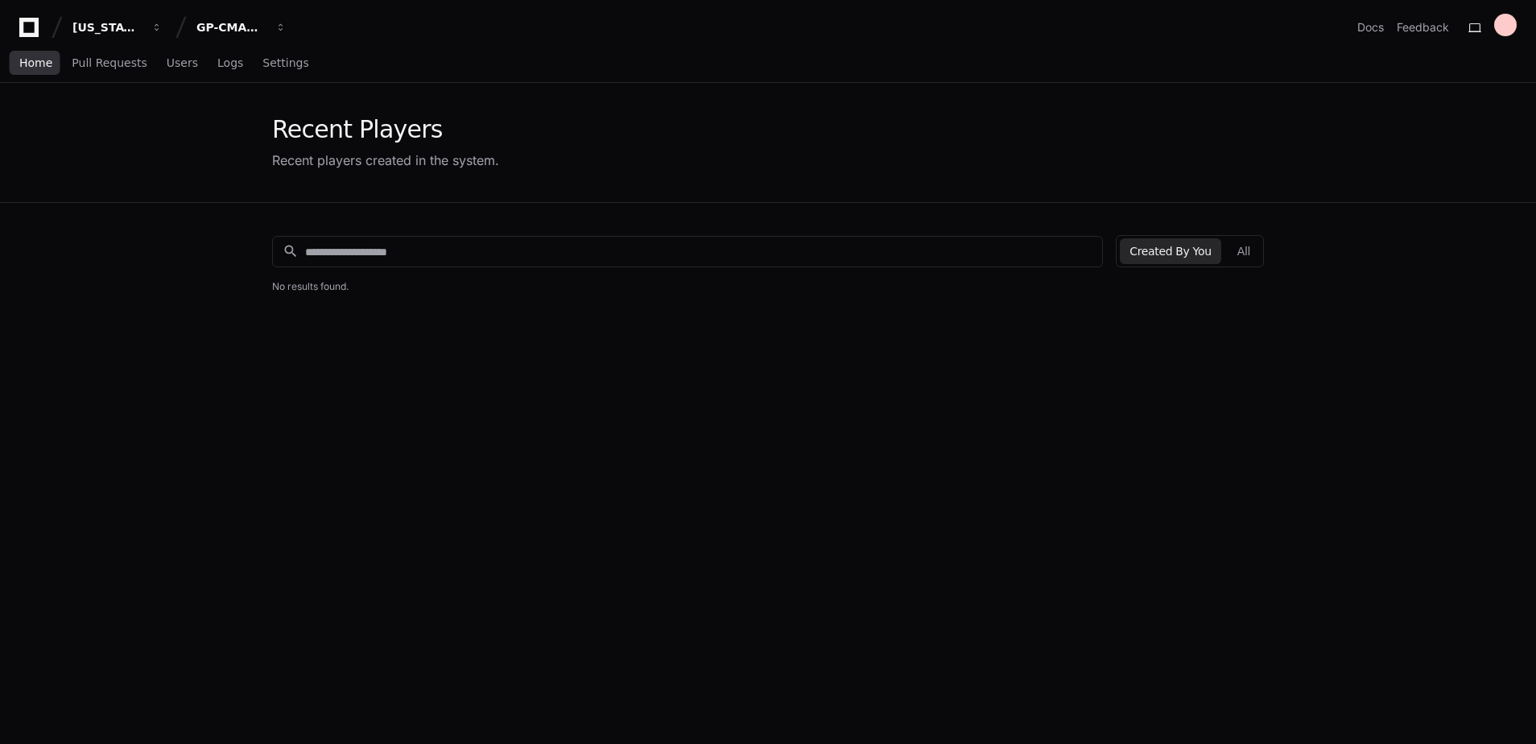
click at [48, 52] on link "Home" at bounding box center [35, 63] width 33 height 37
